Goal: Task Accomplishment & Management: Manage account settings

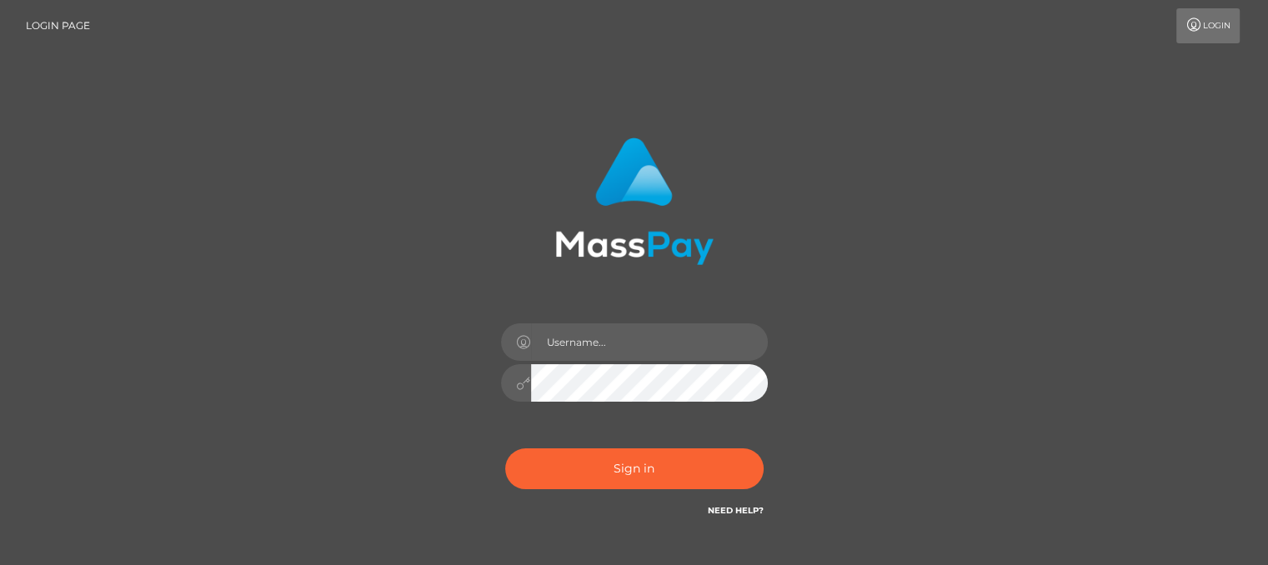
click at [1208, 31] on link "Login" at bounding box center [1208, 25] width 63 height 35
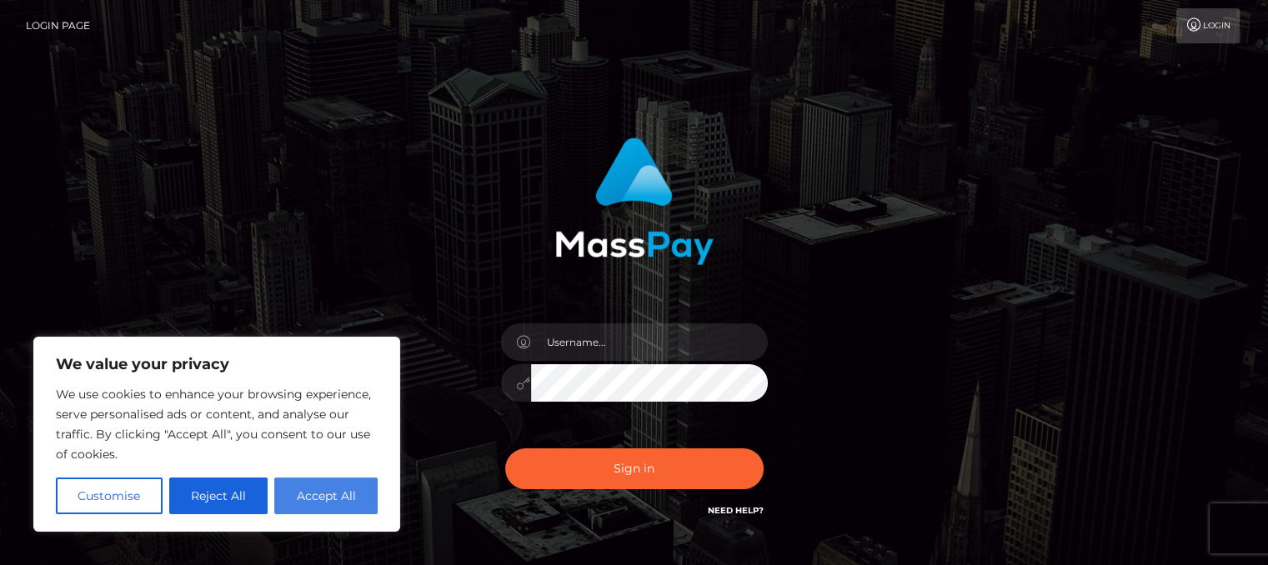
click at [352, 496] on button "Accept All" at bounding box center [325, 496] width 103 height 37
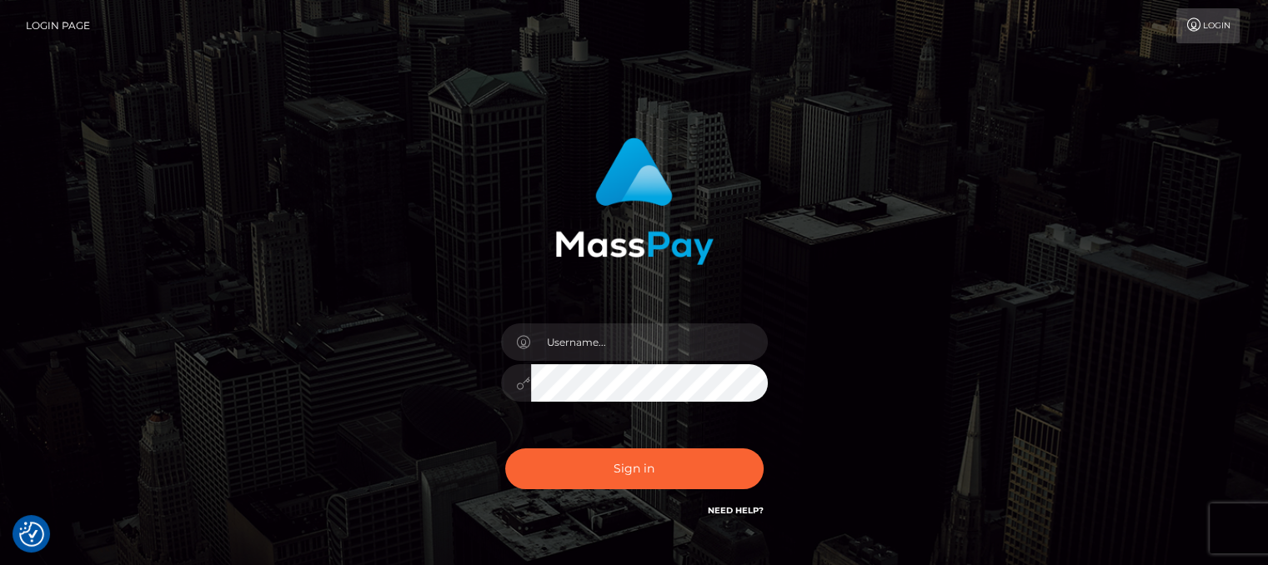
checkbox input "true"
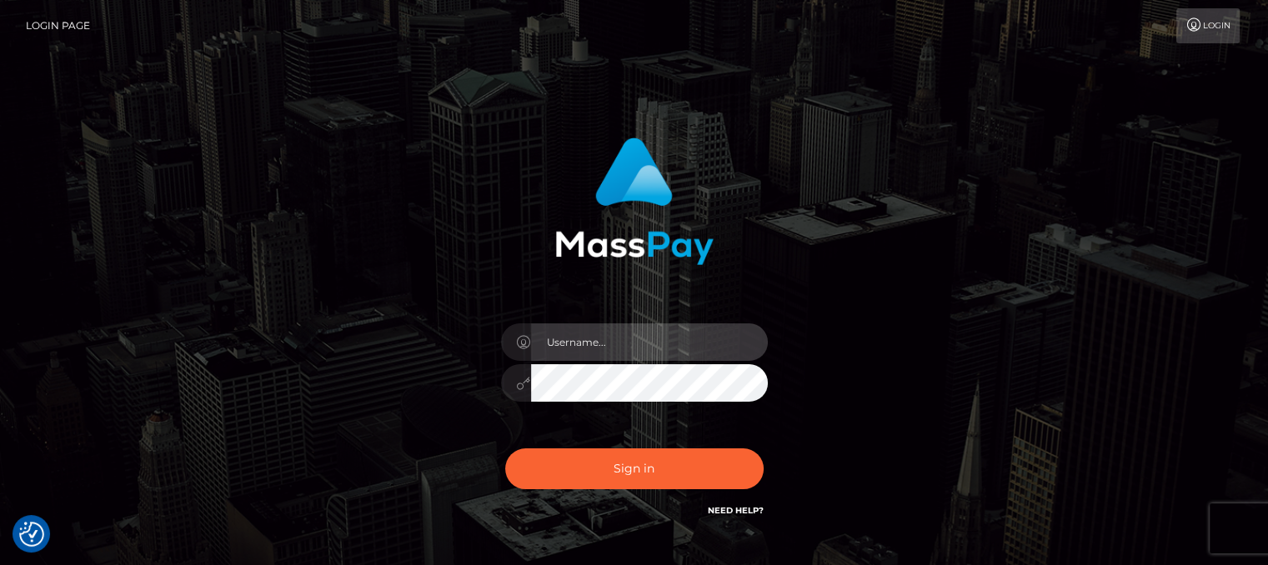
click at [587, 342] on input "text" at bounding box center [649, 343] width 237 height 38
type input "jennyjef93@gmail.com"
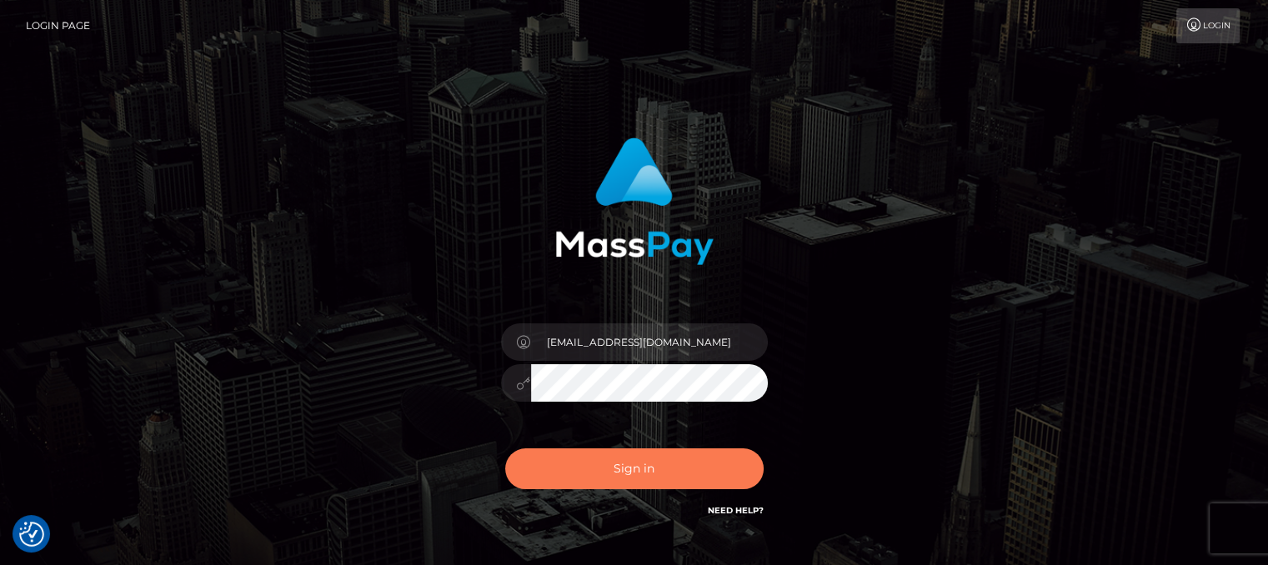
click at [611, 461] on button "Sign in" at bounding box center [634, 469] width 258 height 41
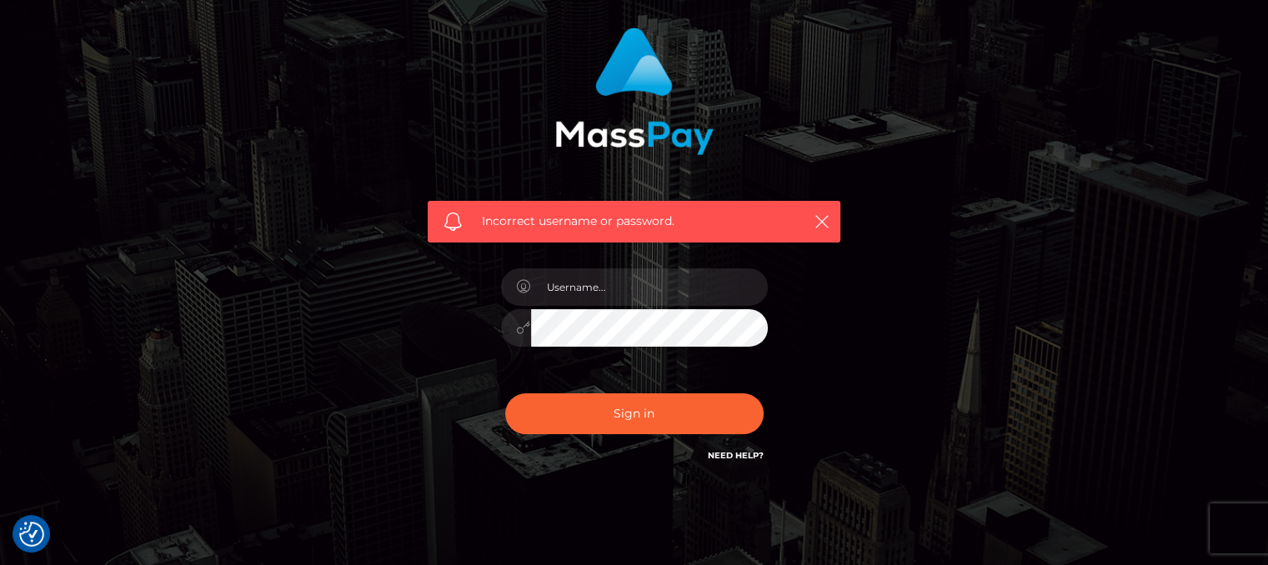
scroll to position [163, 0]
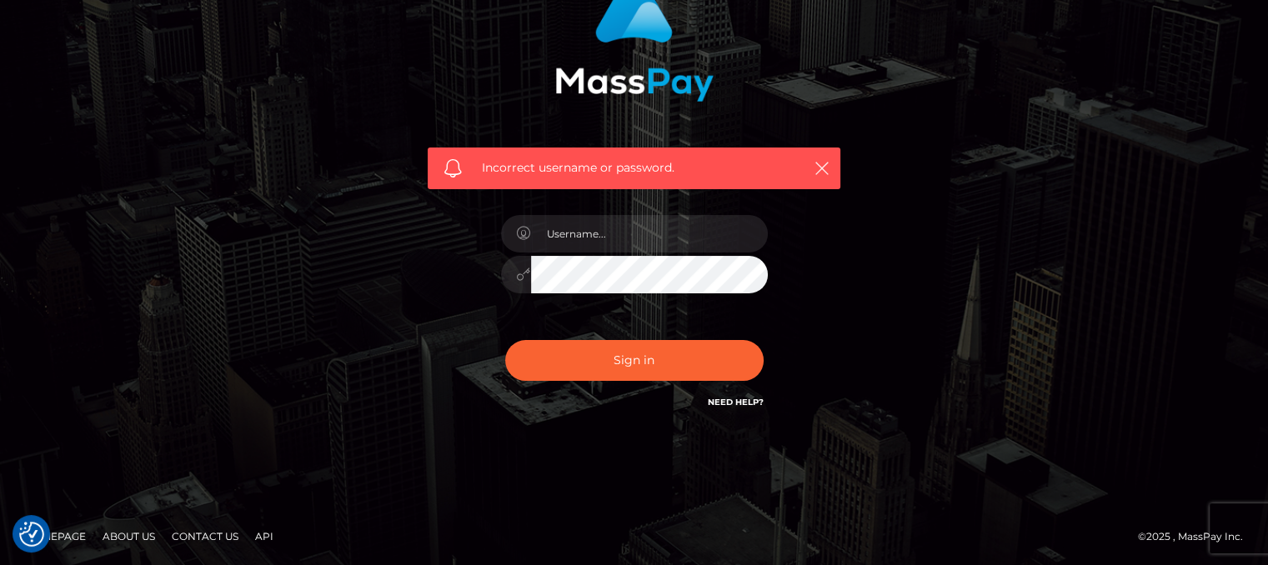
click at [860, 414] on div "Incorrect username or password." at bounding box center [634, 201] width 463 height 479
click at [734, 401] on link "Need Help?" at bounding box center [736, 402] width 56 height 11
click at [553, 233] on input "text" at bounding box center [649, 234] width 237 height 38
click at [570, 220] on input "text" at bounding box center [649, 234] width 237 height 38
type input "tadchaplaikaen@gmail.com"
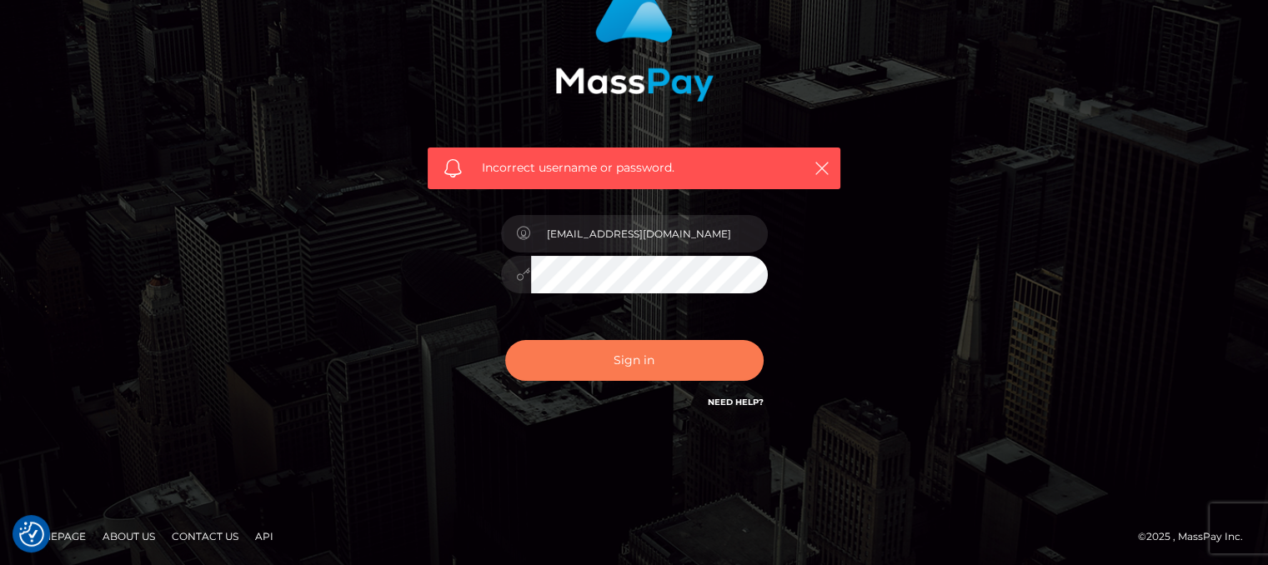
click at [612, 359] on button "Sign in" at bounding box center [634, 360] width 258 height 41
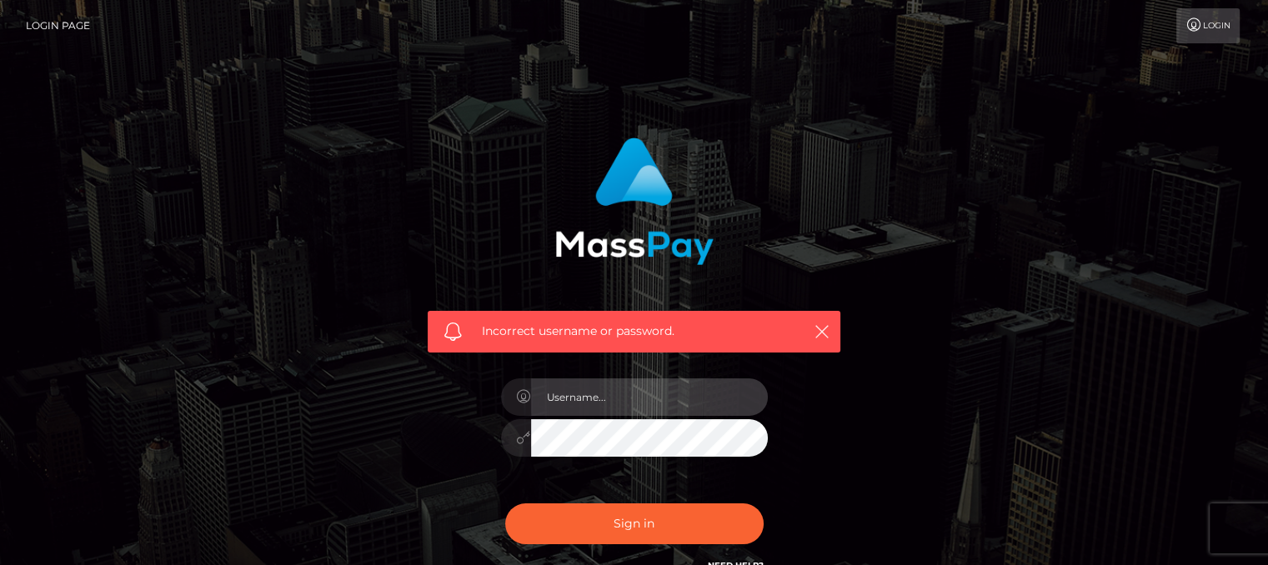
click at [610, 391] on input "text" at bounding box center [649, 398] width 237 height 38
type input "t"
type input "Tadcha"
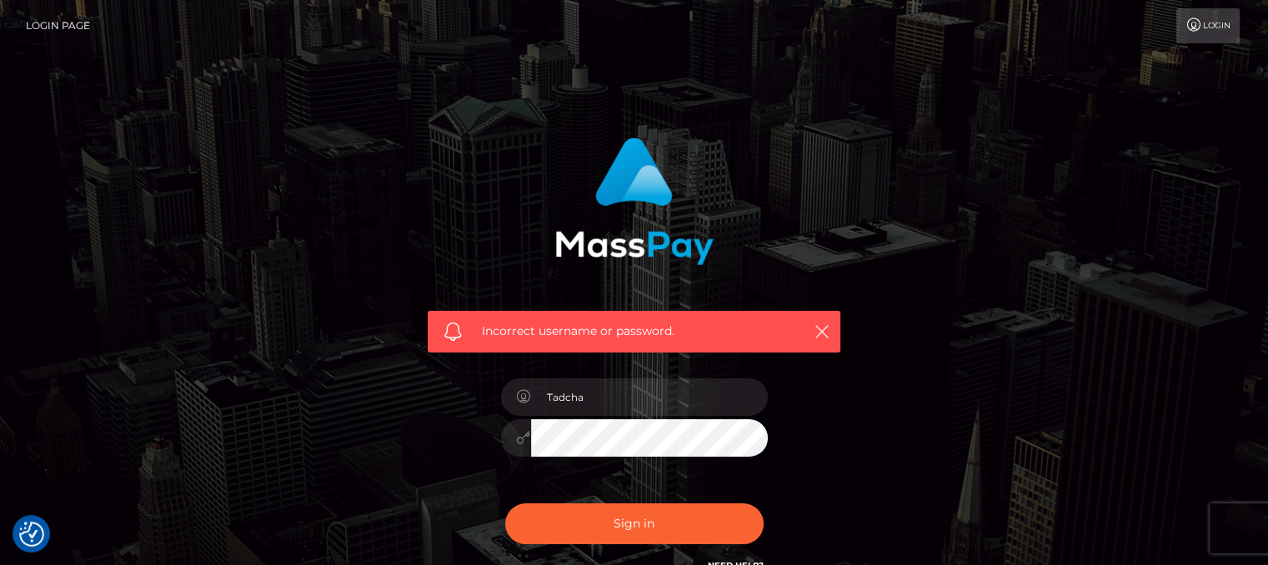
click at [505, 504] on button "Sign in" at bounding box center [634, 524] width 258 height 41
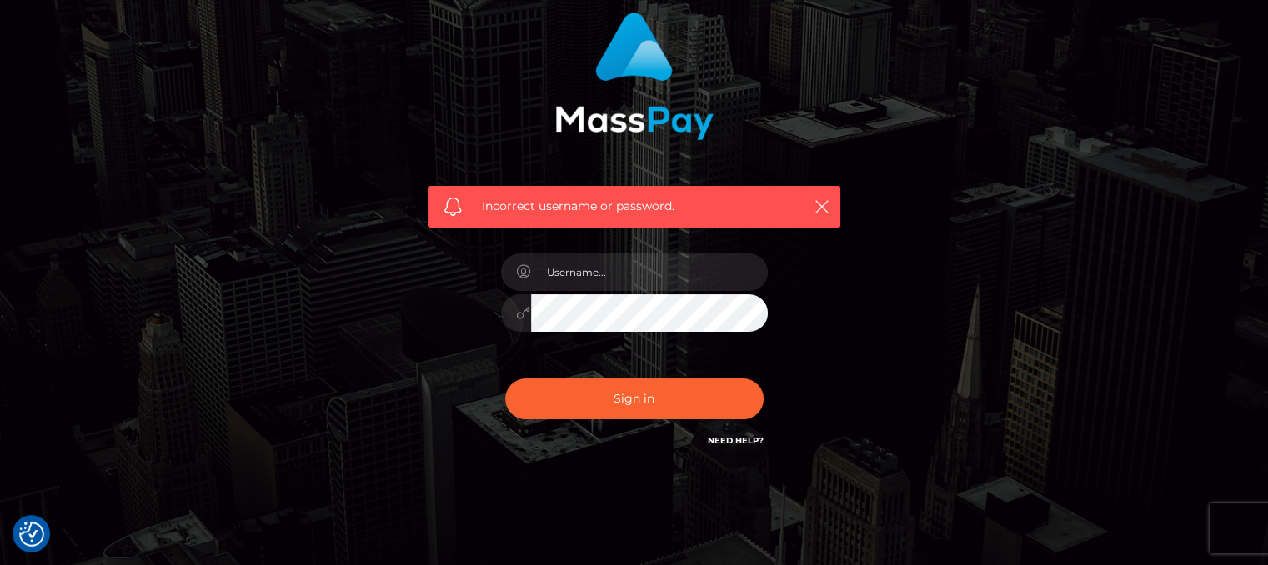
scroll to position [163, 0]
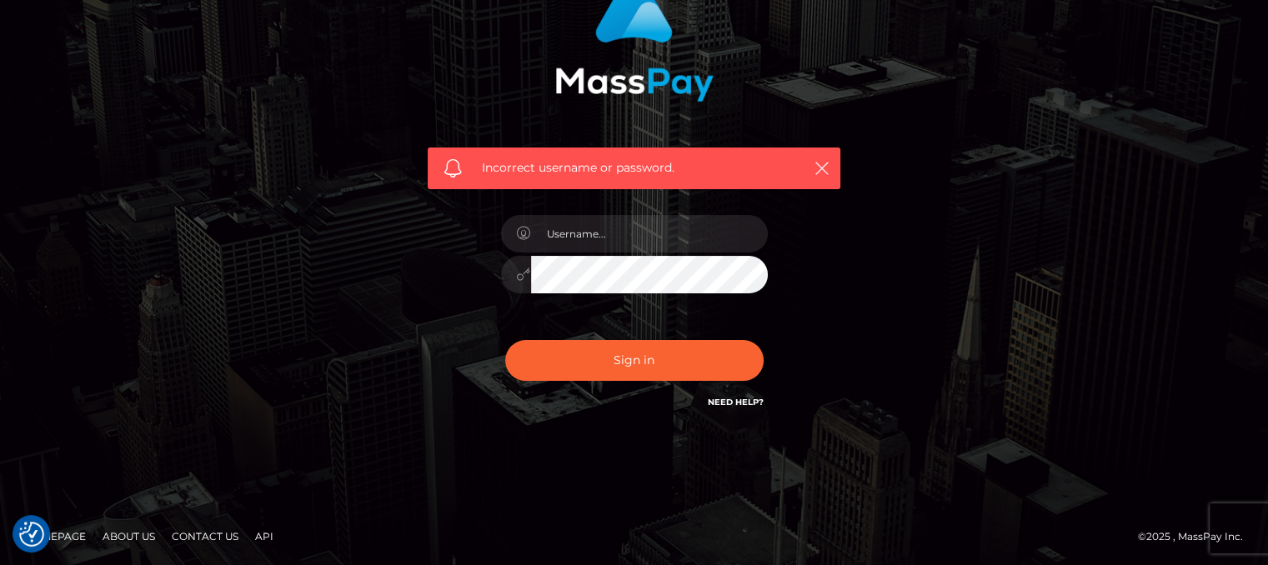
click at [1005, 272] on div "Incorrect username or password." at bounding box center [634, 201] width 951 height 479
click at [600, 234] on input "text" at bounding box center [649, 234] width 237 height 38
type input "jennyjef93@gmail.com"
click at [505, 340] on button "Sign in" at bounding box center [634, 360] width 258 height 41
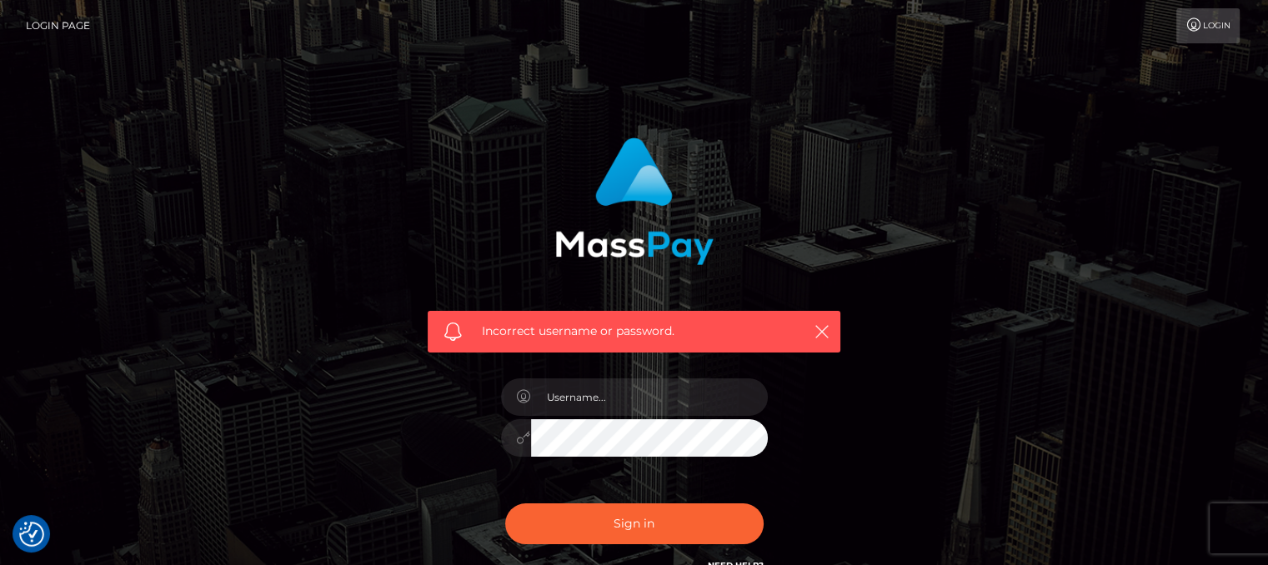
click at [70, 18] on link "Login Page" at bounding box center [58, 25] width 64 height 35
